Goal: Navigation & Orientation: Find specific page/section

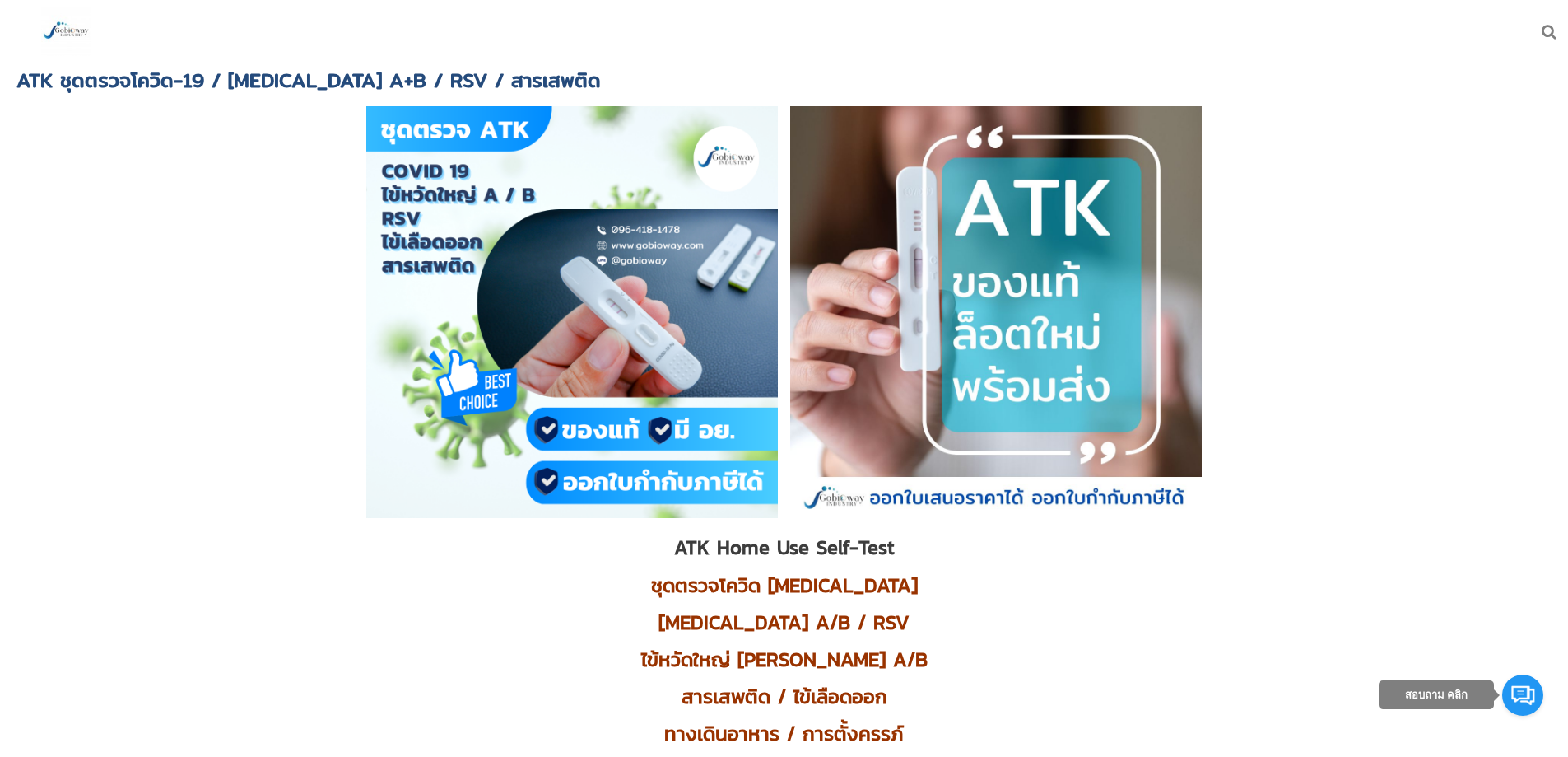
click at [49, 30] on img at bounding box center [66, 31] width 49 height 50
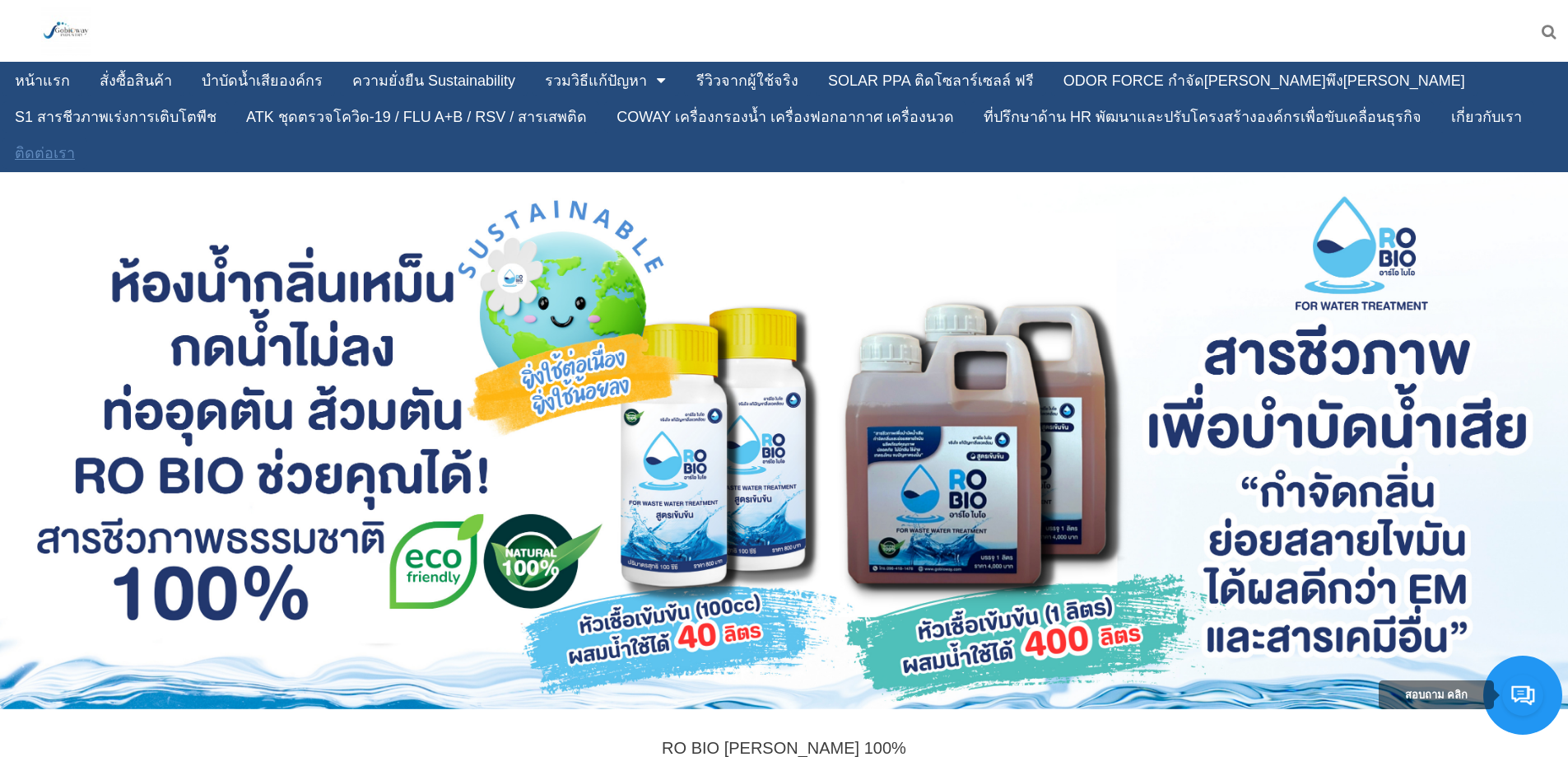
click at [75, 146] on div "ติดต่อเรา" at bounding box center [45, 153] width 60 height 15
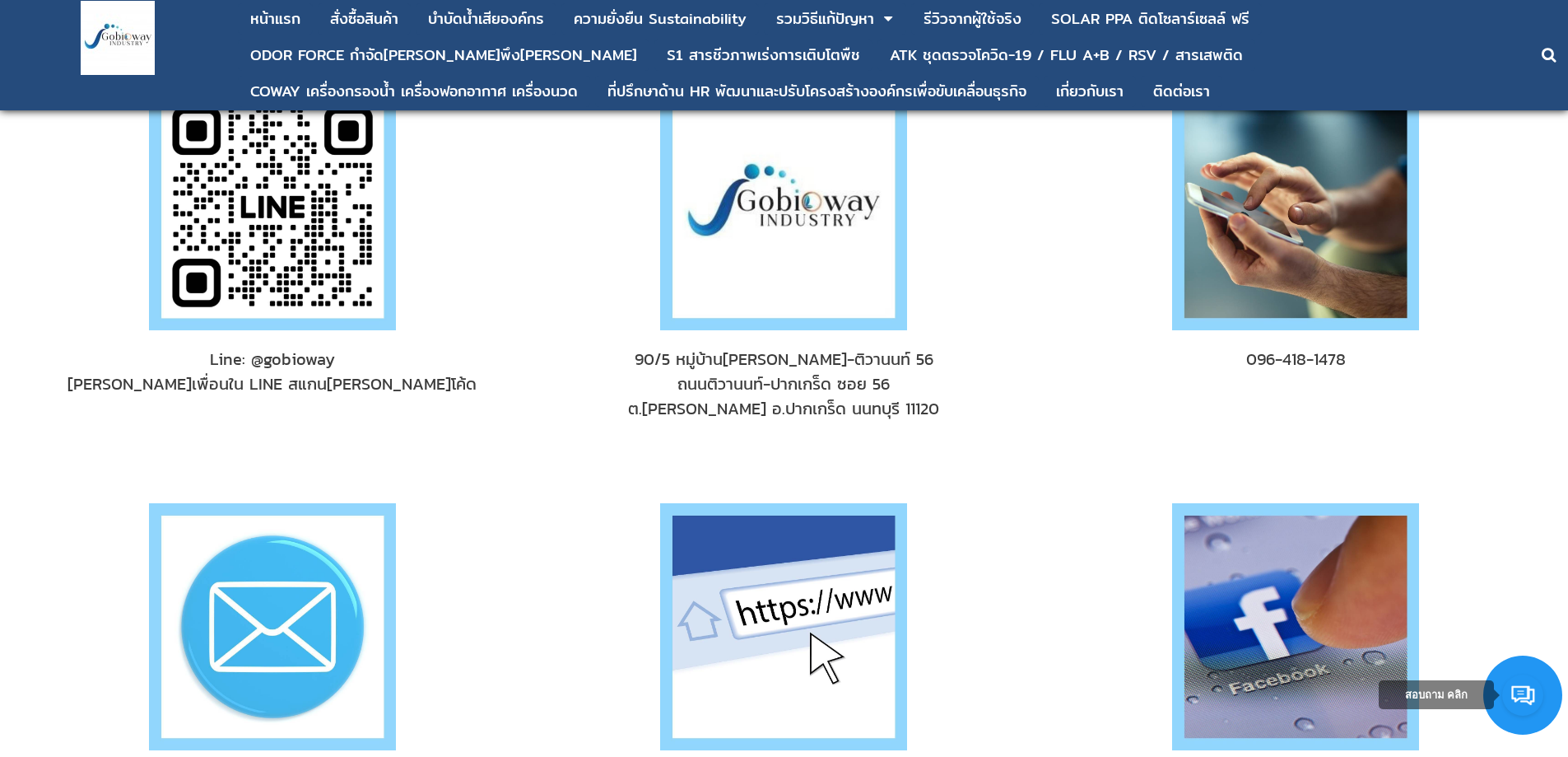
click at [287, 243] on img at bounding box center [272, 206] width 247 height 247
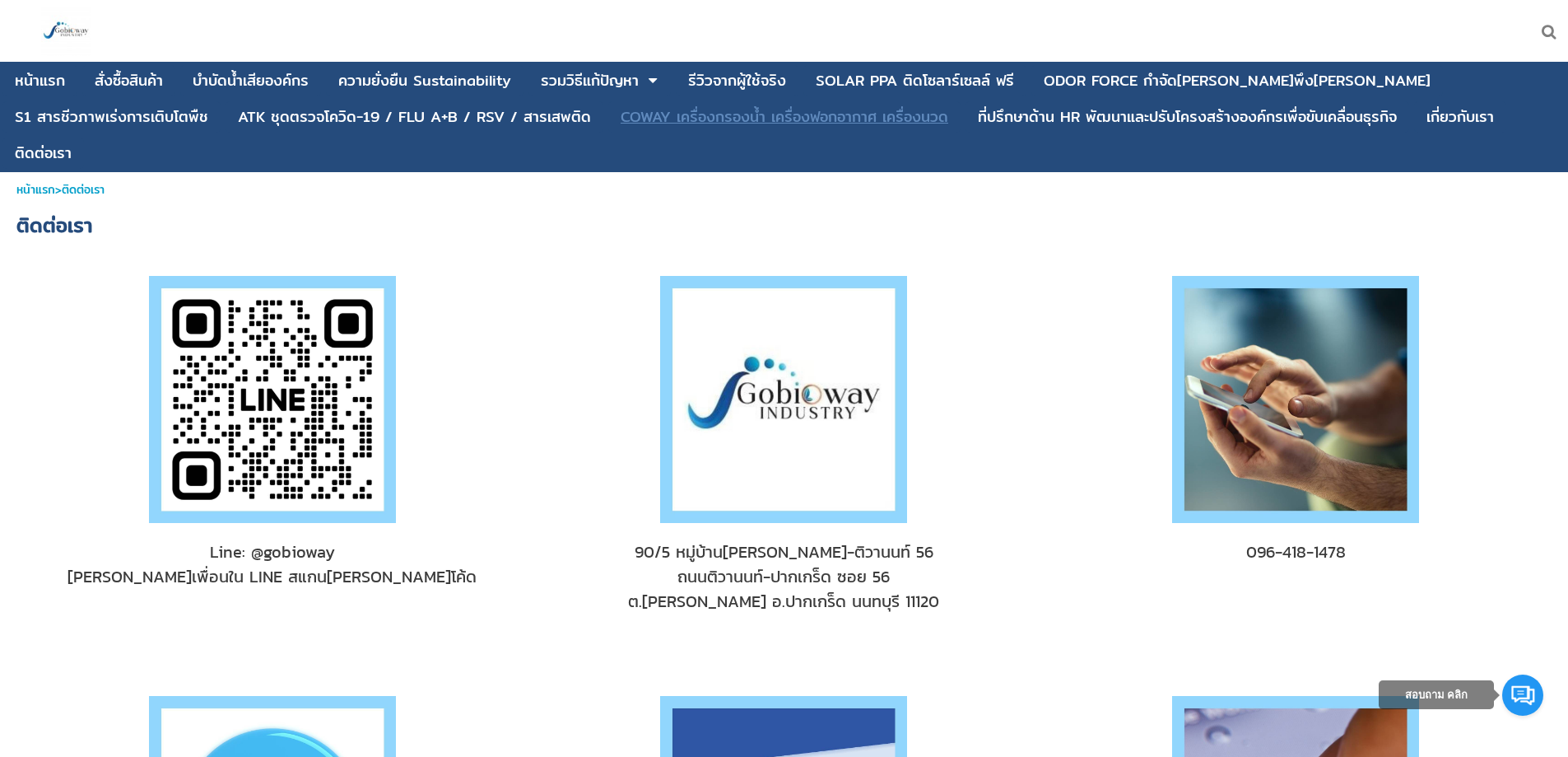
click at [620, 119] on div "COWAY เครื่องกรองน้ำ เครื่องฟอกอากาศ เครื่องนวด" at bounding box center [784, 117] width 328 height 15
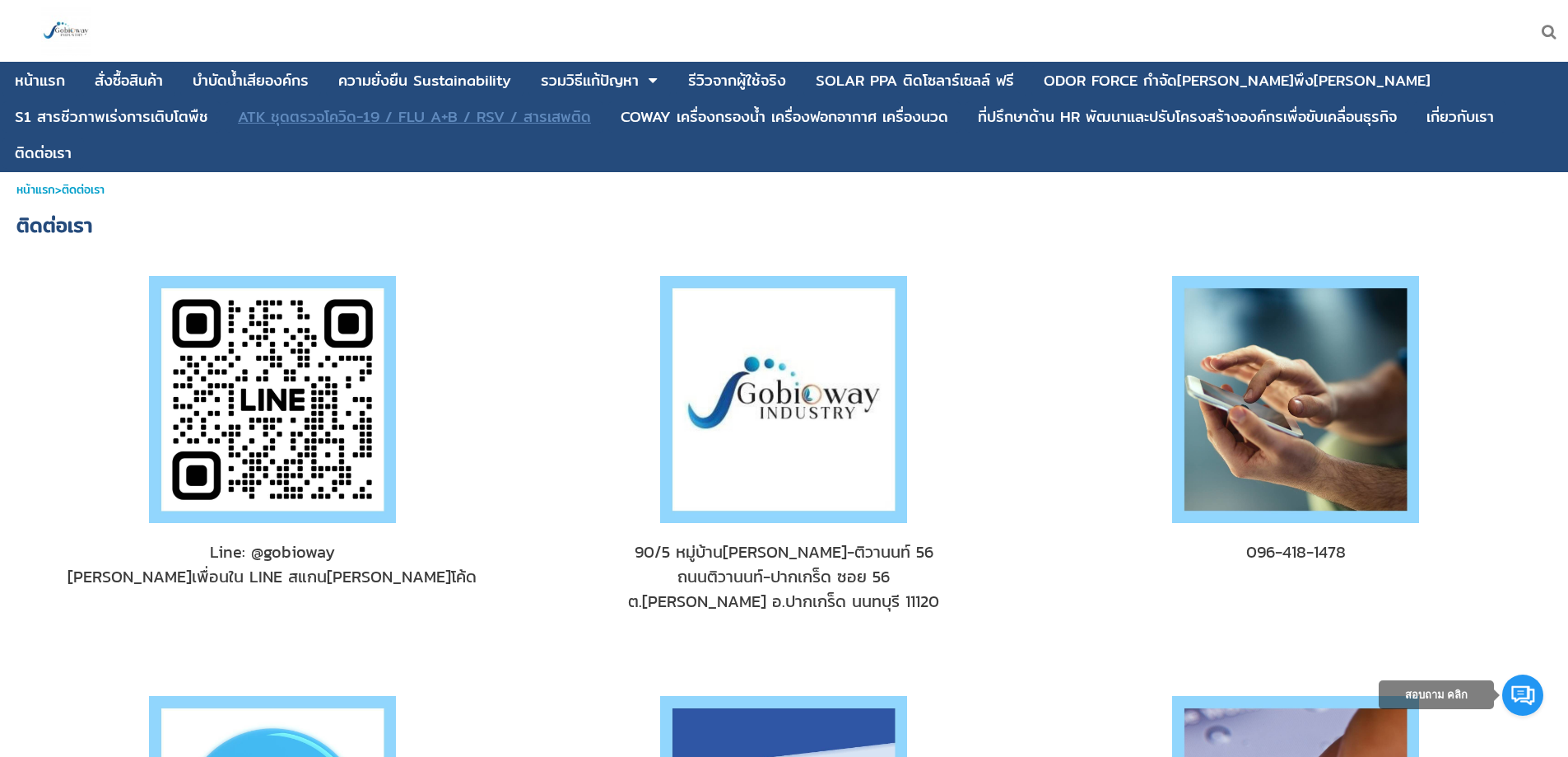
click at [306, 125] on div "ATK ชุดตรวจโควิด-19 / [MEDICAL_DATA] A+B / RSV / สารเสพติด" at bounding box center [415, 117] width 354 height 15
click at [286, 110] on div "ATK ชุดตรวจโควิด-19 / FLU A+B / RSV / สารเสพติด" at bounding box center [415, 117] width 354 height 15
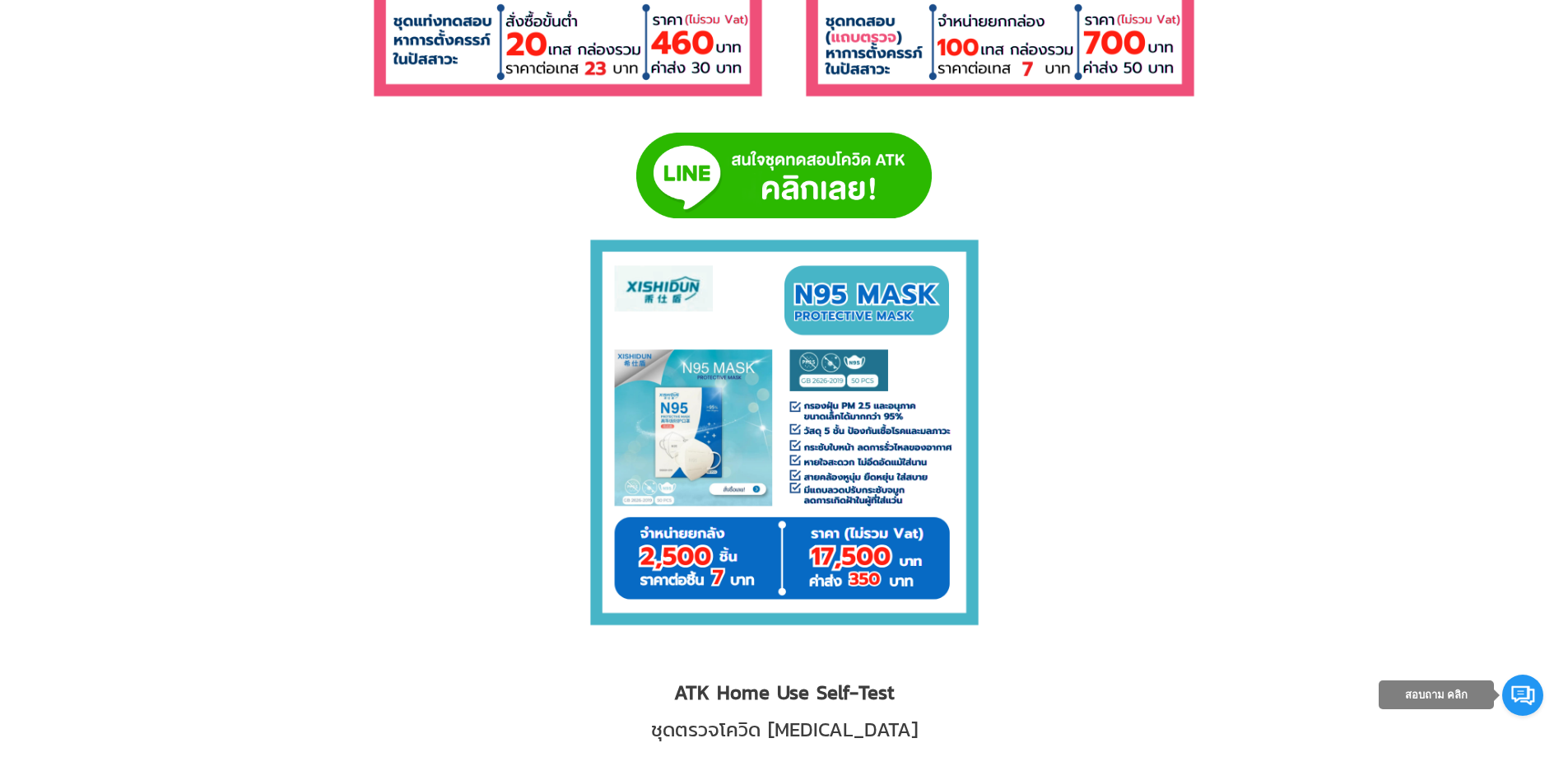
scroll to position [8604, 0]
